Goal: Information Seeking & Learning: Learn about a topic

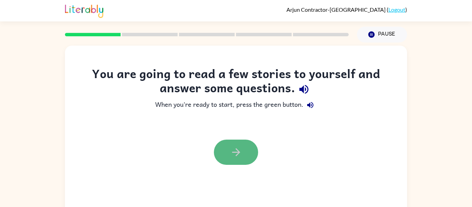
click at [244, 151] on button "button" at bounding box center [236, 151] width 44 height 25
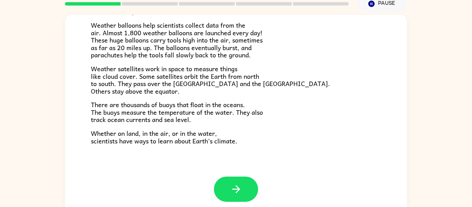
scroll to position [36, 0]
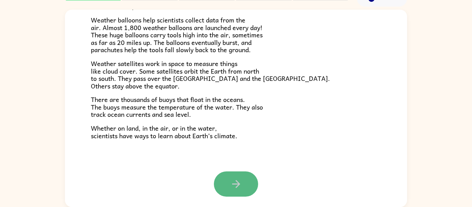
click at [231, 186] on icon "button" at bounding box center [236, 184] width 12 height 12
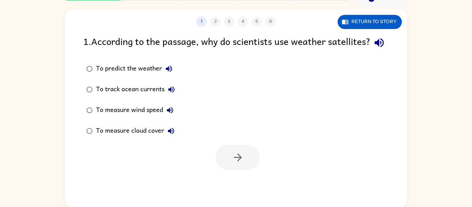
click at [108, 76] on div "To predict the weather" at bounding box center [136, 69] width 80 height 14
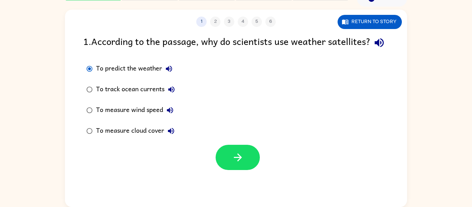
click at [128, 117] on div "To measure wind speed" at bounding box center [136, 110] width 81 height 14
click at [125, 76] on div "To predict the weather" at bounding box center [136, 69] width 80 height 14
drag, startPoint x: 245, startPoint y: 174, endPoint x: 257, endPoint y: 189, distance: 18.7
click at [257, 189] on div "1 2 3 4 5 6 Return to story 1 . According to the passage, why do scientists use…" at bounding box center [236, 108] width 342 height 197
click at [241, 163] on icon "button" at bounding box center [238, 157] width 12 height 12
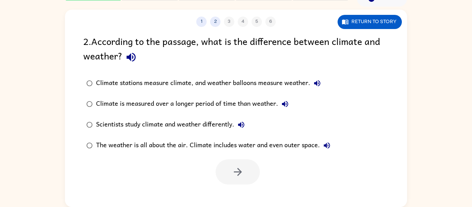
click at [166, 103] on div "Climate is measured over a longer period of time than weather." at bounding box center [194, 104] width 196 height 14
click at [239, 175] on icon "button" at bounding box center [238, 172] width 12 height 12
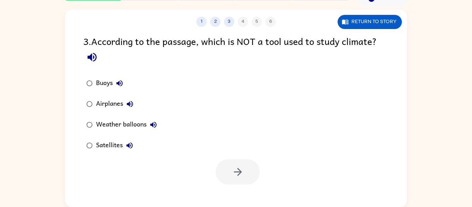
click at [127, 98] on button "Airplanes" at bounding box center [130, 104] width 14 height 14
click at [106, 104] on div "Airplanes" at bounding box center [116, 104] width 41 height 14
click at [244, 168] on button "button" at bounding box center [237, 171] width 44 height 25
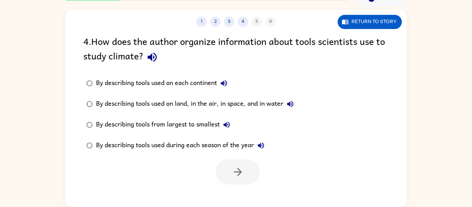
click at [195, 104] on div "By describing tools used on land, in the air, in space, and in water" at bounding box center [196, 104] width 201 height 14
click at [241, 172] on icon "button" at bounding box center [237, 172] width 8 height 8
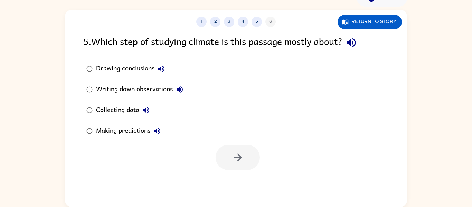
click at [122, 108] on div "Collecting data" at bounding box center [124, 110] width 57 height 14
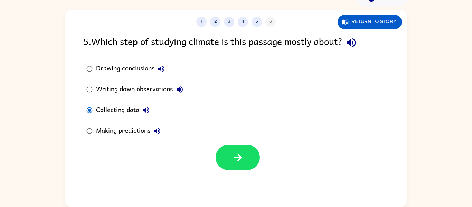
click at [132, 128] on div "Making predictions" at bounding box center [130, 131] width 68 height 14
click at [232, 154] on icon "button" at bounding box center [238, 157] width 12 height 12
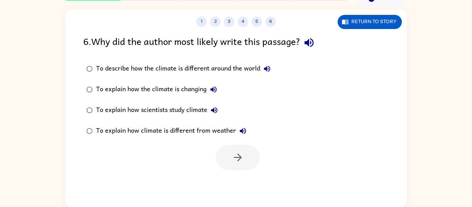
click at [196, 105] on div "To explain how scientists study climate" at bounding box center [158, 110] width 125 height 14
click at [232, 149] on button "button" at bounding box center [237, 157] width 44 height 25
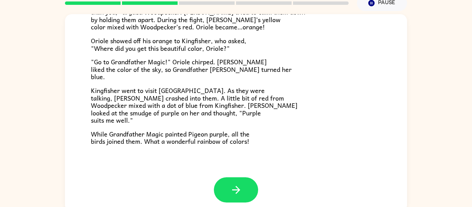
scroll to position [178, 0]
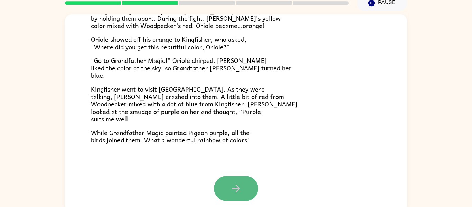
click at [231, 186] on icon "button" at bounding box center [236, 188] width 12 height 12
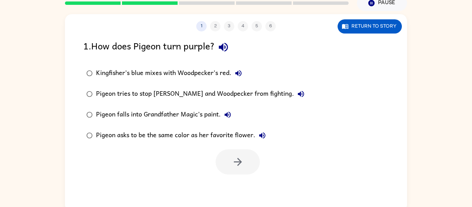
click at [168, 74] on div "Kingfisher’s blue mixes with Woodpecker’s red." at bounding box center [170, 73] width 149 height 14
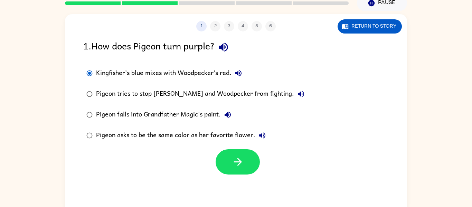
click at [167, 109] on div "Pigeon falls into Grandfather Magic's paint." at bounding box center [165, 115] width 138 height 14
click at [241, 169] on button "button" at bounding box center [237, 161] width 44 height 25
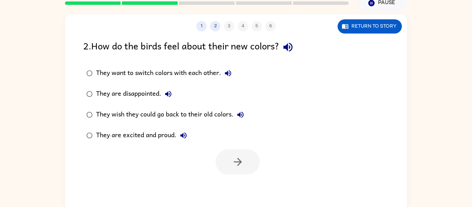
click at [129, 137] on div "They are excited and proud." at bounding box center [143, 135] width 94 height 14
click at [229, 164] on button "button" at bounding box center [237, 161] width 44 height 25
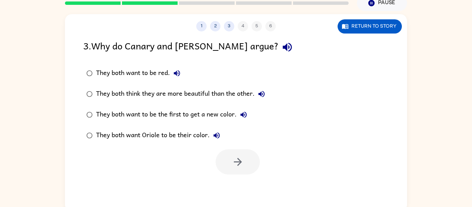
click at [168, 90] on div "They both think they are more beautiful than the other." at bounding box center [182, 94] width 172 height 14
click at [234, 156] on icon "button" at bounding box center [238, 162] width 12 height 12
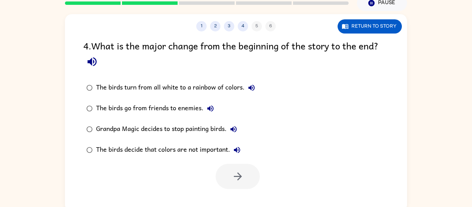
click at [173, 90] on div "The birds turn from all white to a rainbow of colors." at bounding box center [177, 88] width 162 height 14
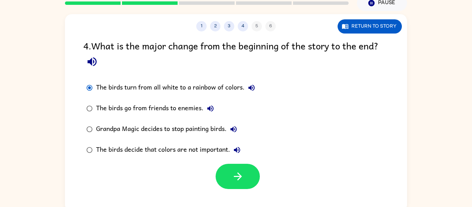
click at [184, 107] on div "The birds go from friends to enemies." at bounding box center [156, 108] width 121 height 14
click at [196, 129] on div "Grandpa Magic decides to stop painting birds." at bounding box center [168, 129] width 144 height 14
click at [192, 148] on div "The birds decide that colors are not important." at bounding box center [170, 150] width 148 height 14
click at [244, 174] on button "button" at bounding box center [237, 176] width 44 height 25
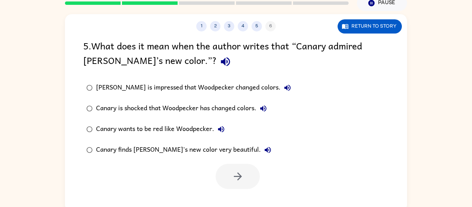
click at [308, 63] on div "5 . What does it mean when the author writes that “Canary admired [PERSON_NAME]…" at bounding box center [235, 54] width 305 height 32
click at [177, 148] on div "Canary finds [PERSON_NAME]'s new color very beautiful." at bounding box center [185, 150] width 178 height 14
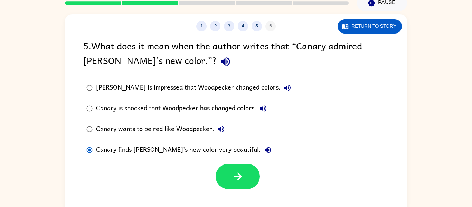
click at [169, 130] on div "Canary wants to be red like Woodpecker." at bounding box center [162, 129] width 132 height 14
click at [237, 173] on icon "button" at bounding box center [238, 176] width 12 height 12
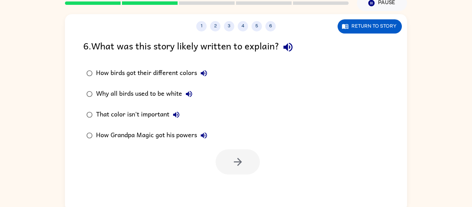
click at [159, 113] on div "That color isn't important" at bounding box center [139, 115] width 87 height 14
click at [240, 154] on button "button" at bounding box center [237, 161] width 44 height 25
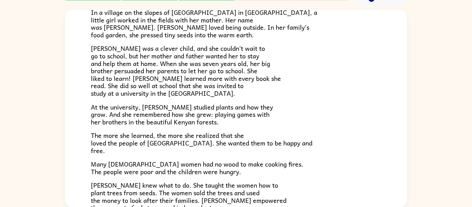
scroll to position [56, 0]
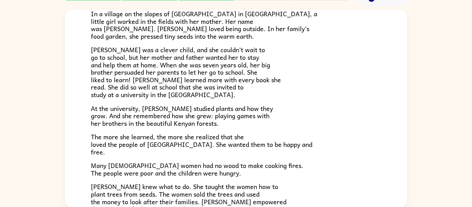
click at [321, 93] on p "[PERSON_NAME] was a clever child, and she couldn’t wait to go to school, but he…" at bounding box center [236, 72] width 290 height 52
click at [332, 76] on p "[PERSON_NAME] was a clever child, and she couldn’t wait to go to school, but he…" at bounding box center [236, 72] width 290 height 52
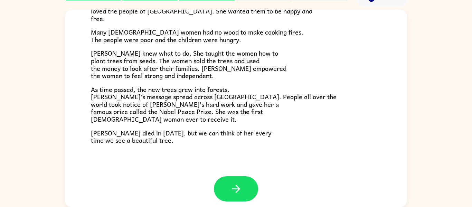
scroll to position [194, 0]
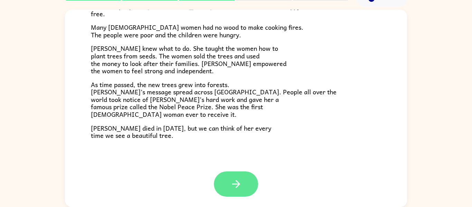
click at [241, 179] on icon "button" at bounding box center [236, 184] width 12 height 12
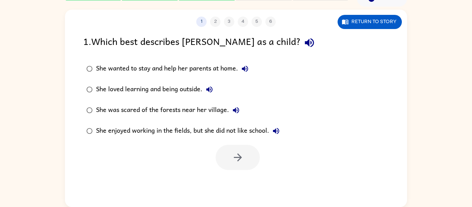
click at [180, 90] on div "She loved learning and being outside." at bounding box center [156, 90] width 120 height 14
click at [223, 155] on button "button" at bounding box center [237, 157] width 44 height 25
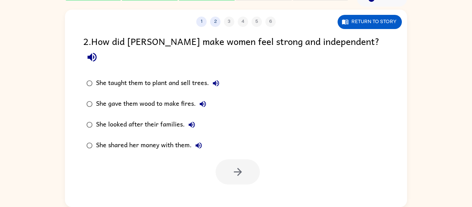
click at [153, 118] on div "She looked after their families." at bounding box center [147, 125] width 103 height 14
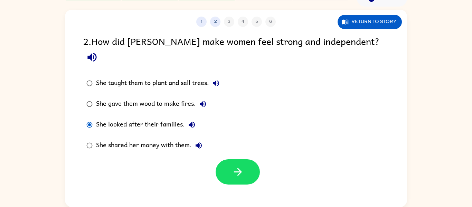
click at [182, 76] on div "She taught them to plant and sell trees." at bounding box center [159, 83] width 127 height 14
click at [170, 118] on div "She looked after their families." at bounding box center [147, 125] width 103 height 14
click at [163, 76] on div "She taught them to plant and sell trees." at bounding box center [159, 83] width 127 height 14
click at [224, 159] on button "button" at bounding box center [237, 171] width 44 height 25
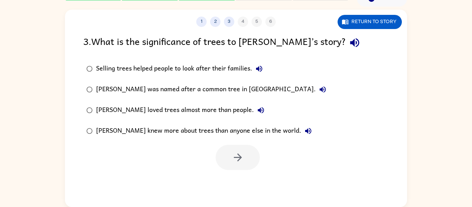
click at [170, 71] on div "Selling trees helped people to look after their families." at bounding box center [181, 69] width 170 height 14
click at [230, 157] on button "button" at bounding box center [237, 157] width 44 height 25
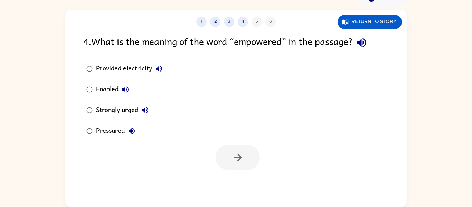
click at [107, 88] on div "Enabled" at bounding box center [114, 90] width 36 height 14
click at [227, 147] on button "button" at bounding box center [237, 157] width 44 height 25
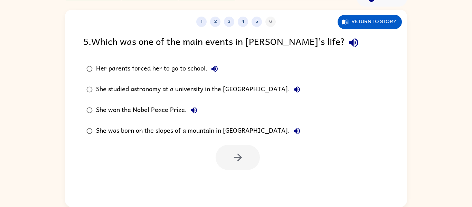
click at [175, 111] on div "She won the Nobel Peace Prize." at bounding box center [148, 110] width 105 height 14
click at [234, 159] on icon "button" at bounding box center [238, 157] width 12 height 12
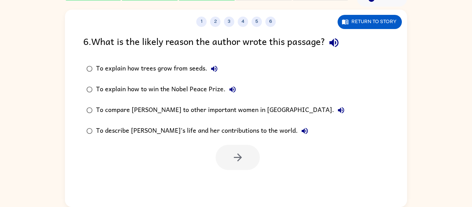
click at [175, 131] on div "To describe [PERSON_NAME]’s life and her contributions to the world." at bounding box center [203, 131] width 215 height 14
click at [250, 151] on button "button" at bounding box center [237, 157] width 44 height 25
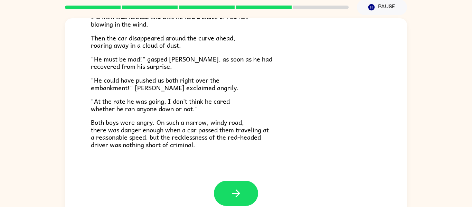
scroll to position [192, 0]
click at [226, 184] on button "button" at bounding box center [236, 192] width 44 height 25
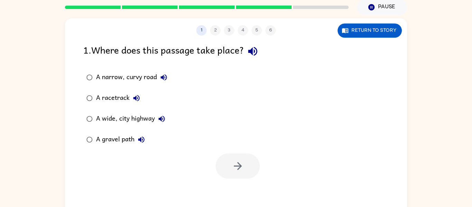
click at [122, 140] on div "A gravel path" at bounding box center [122, 140] width 52 height 14
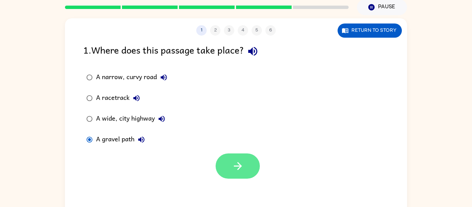
click at [234, 160] on icon "button" at bounding box center [238, 166] width 12 height 12
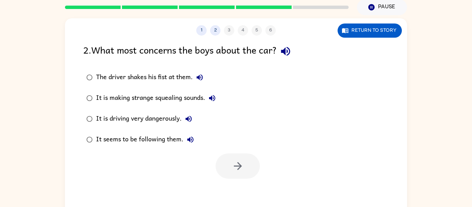
click at [145, 117] on div "It is driving very dangerously." at bounding box center [145, 119] width 99 height 14
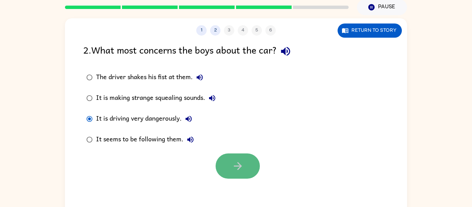
click at [231, 158] on button "button" at bounding box center [237, 165] width 44 height 25
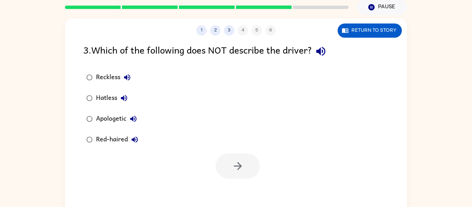
click at [117, 125] on div "Apologetic" at bounding box center [118, 119] width 44 height 14
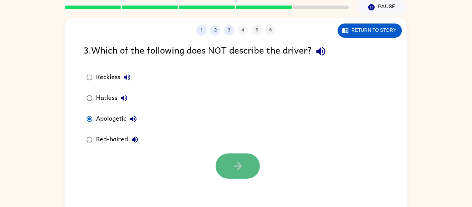
click at [237, 166] on icon "button" at bounding box center [238, 166] width 12 height 12
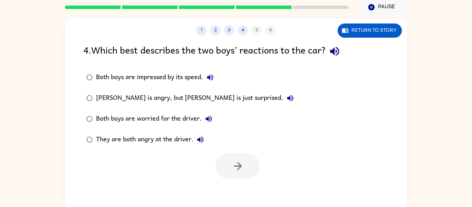
click at [159, 141] on div "They are both angry at the driver." at bounding box center [151, 140] width 111 height 14
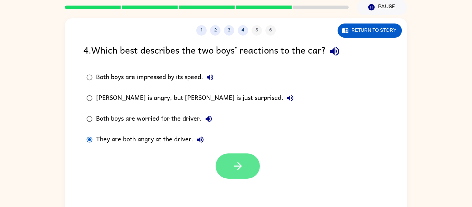
click at [238, 173] on button "button" at bounding box center [237, 165] width 44 height 25
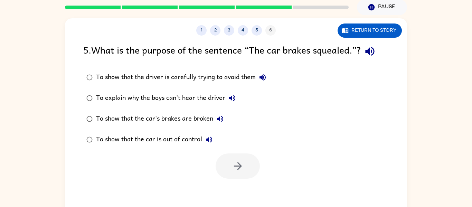
click at [192, 141] on div "To show that the car is out of control" at bounding box center [156, 140] width 120 height 14
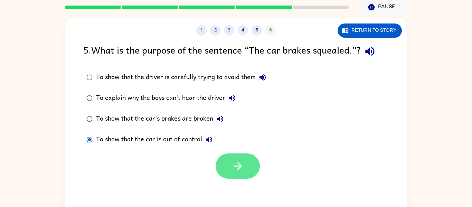
click at [227, 156] on button "button" at bounding box center [237, 165] width 44 height 25
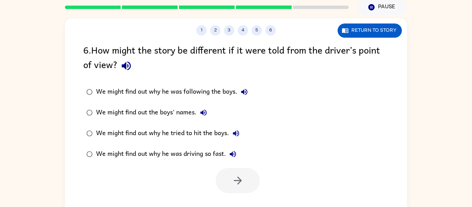
click at [183, 133] on div "We might find out why he tried to hit the boys." at bounding box center [169, 133] width 147 height 14
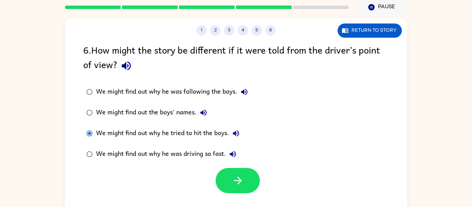
click at [217, 154] on div "We might find out why he was driving so fast." at bounding box center [168, 154] width 144 height 14
click at [243, 177] on icon "button" at bounding box center [238, 180] width 12 height 12
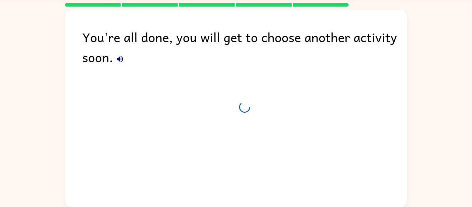
scroll to position [21, 0]
